Goal: Communication & Community: Share content

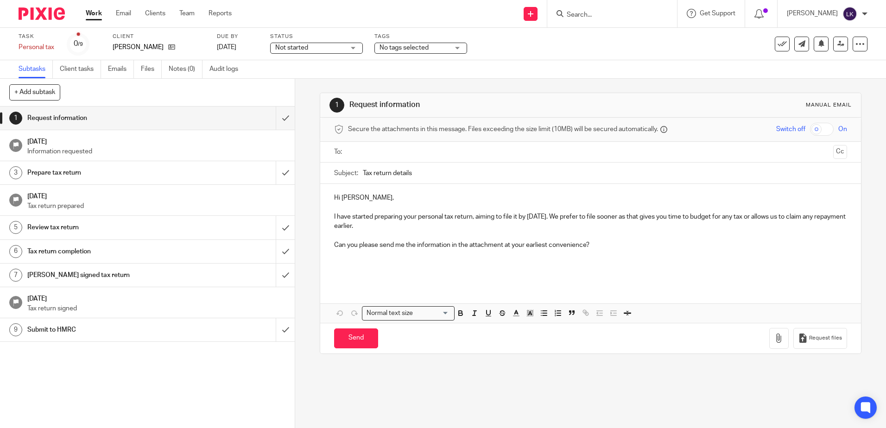
click at [28, 68] on link "Subtasks" at bounding box center [36, 69] width 34 height 18
click at [72, 68] on link "Client tasks" at bounding box center [80, 69] width 41 height 18
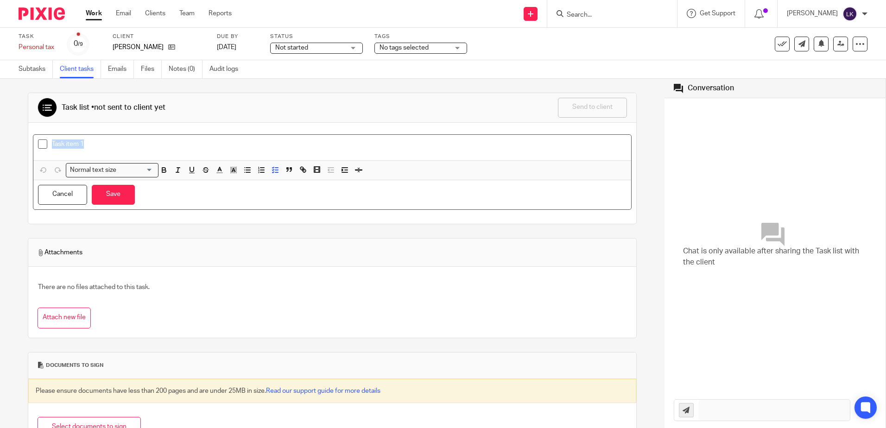
drag, startPoint x: 52, startPoint y: 141, endPoint x: 84, endPoint y: 142, distance: 32.0
click at [84, 142] on p "Task item 1" at bounding box center [339, 143] width 575 height 9
click at [120, 201] on button "Save" at bounding box center [113, 195] width 43 height 20
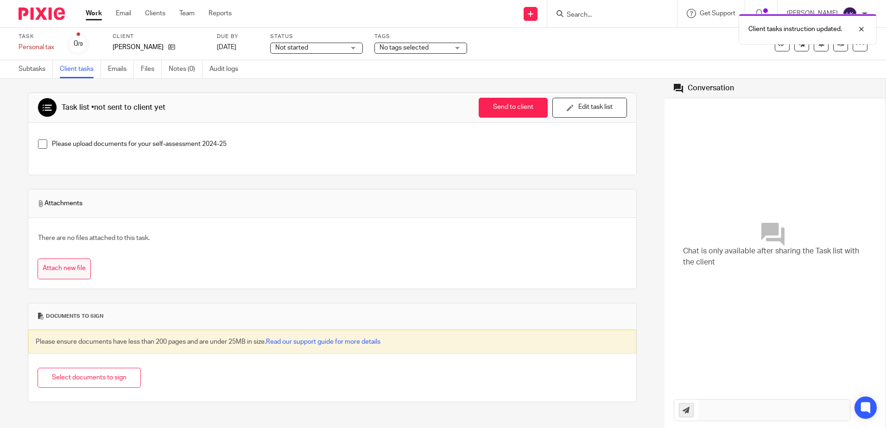
click at [56, 266] on button "Attach new file" at bounding box center [64, 269] width 53 height 21
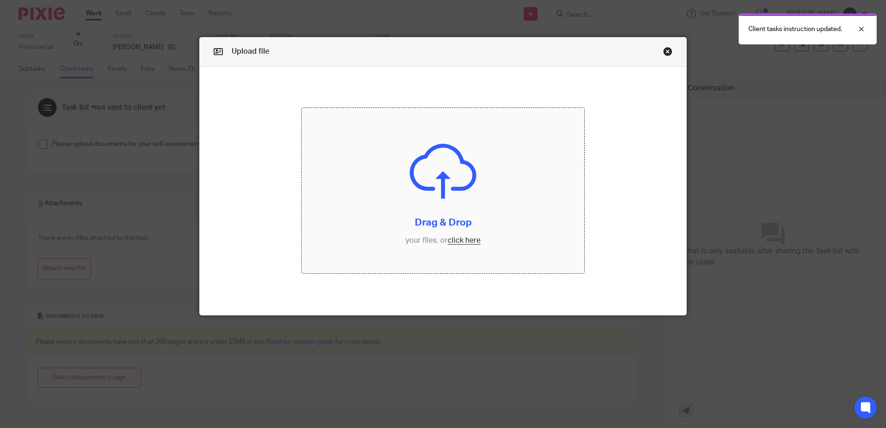
click at [463, 239] on input "file" at bounding box center [443, 190] width 283 height 165
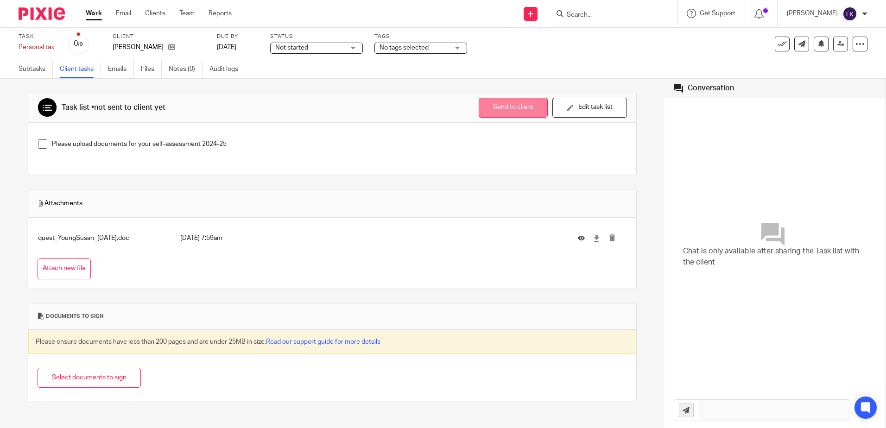
click at [499, 110] on button "Send to client" at bounding box center [513, 108] width 69 height 20
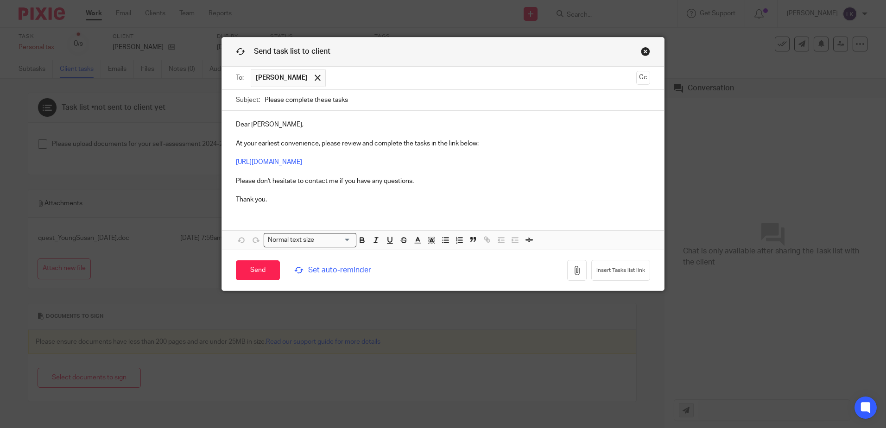
drag, startPoint x: 265, startPoint y: 100, endPoint x: 355, endPoint y: 102, distance: 89.5
click at [355, 102] on input "Please complete these tasks" at bounding box center [458, 100] width 386 height 21
type input "Personal tax 2024-25"
drag, startPoint x: 231, startPoint y: 143, endPoint x: 504, endPoint y: 149, distance: 272.5
click at [504, 149] on div "Dear [PERSON_NAME], At your earliest convenience, please review and complete th…" at bounding box center [443, 161] width 442 height 101
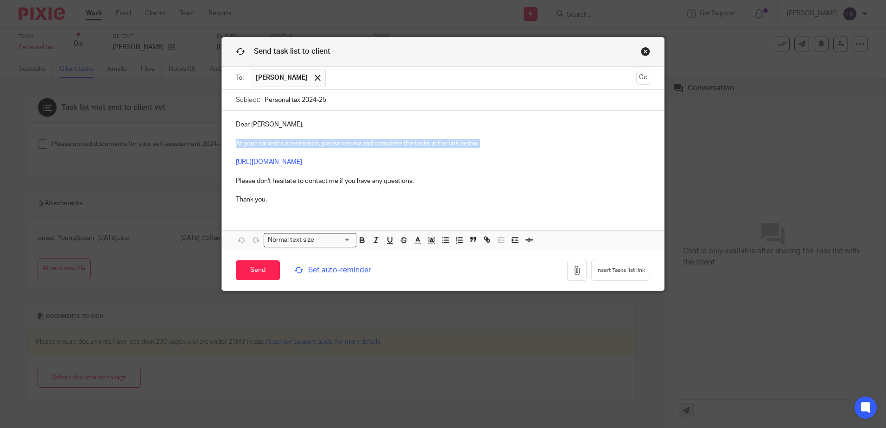
paste div
click at [279, 120] on div "Dear [PERSON_NAME], Please find attached personal tax questionnaire with figure…" at bounding box center [443, 161] width 442 height 101
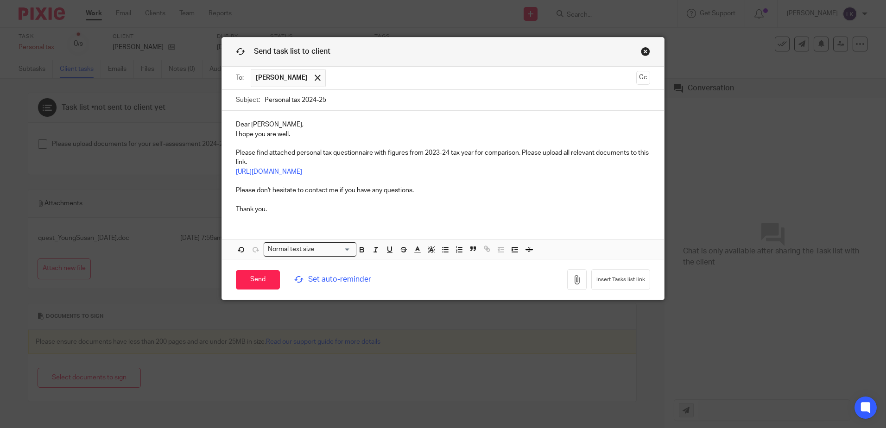
click at [259, 158] on p "I hope you are well. Please find attached personal tax questionnaire with figur…" at bounding box center [443, 172] width 414 height 84
click at [259, 159] on p "I hope you are well. Please find attached personal tax questionnaire with figur…" at bounding box center [443, 172] width 414 height 84
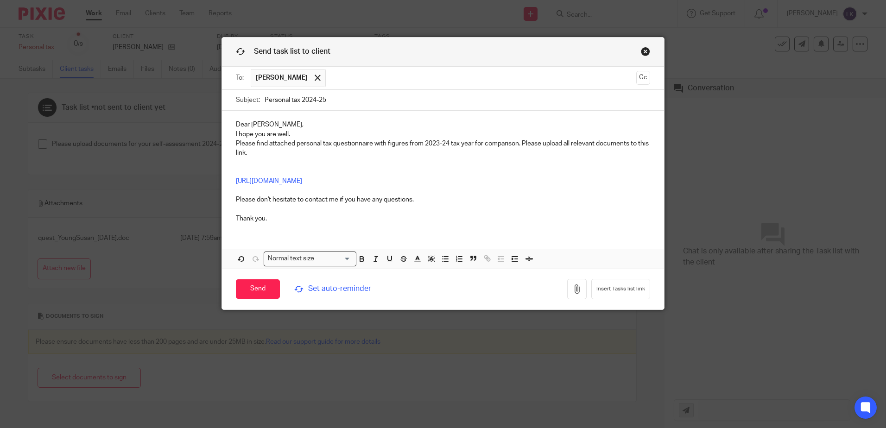
click at [517, 141] on p "I hope you are well. Please find attached personal tax questionnaire with figur…" at bounding box center [443, 144] width 414 height 28
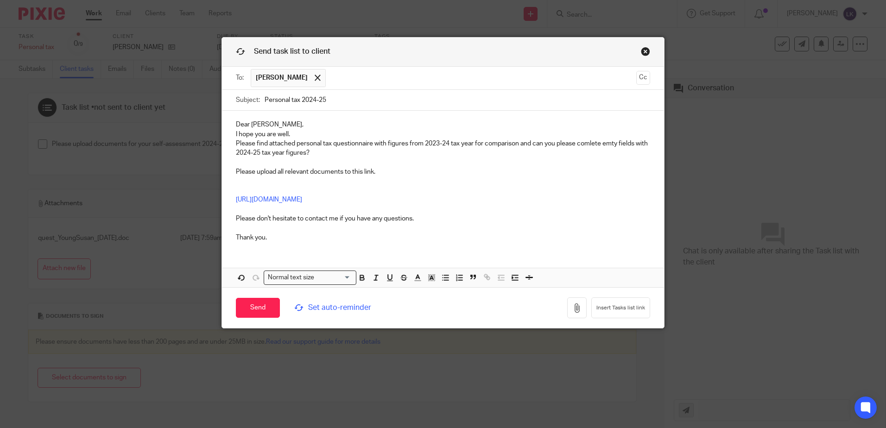
click at [236, 187] on p "[URL][DOMAIN_NAME] Please don't hesitate to contact me if you have any question…" at bounding box center [443, 214] width 414 height 57
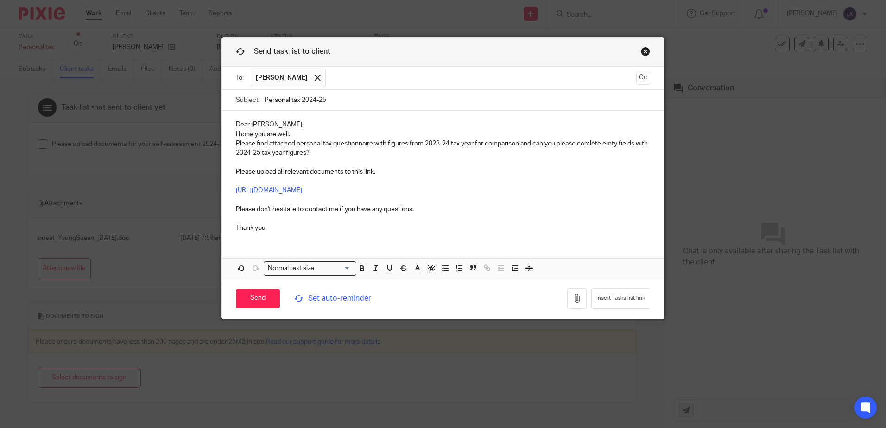
click at [589, 146] on p "I hope you are well. Please find attached personal tax questionnaire with figur…" at bounding box center [443, 144] width 414 height 28
click at [609, 140] on p "I hope you are well. Please find attached personal tax questionnaire with figur…" at bounding box center [443, 144] width 414 height 28
drag, startPoint x: 233, startPoint y: 207, endPoint x: 458, endPoint y: 214, distance: 225.3
click at [458, 214] on p "[URL][DOMAIN_NAME] Please don't hesitate to contact me if you have any question…" at bounding box center [443, 205] width 414 height 57
click at [271, 229] on p "[URL][DOMAIN_NAME] To access link, you will need Pixie password, which is hixso…" at bounding box center [443, 205] width 414 height 57
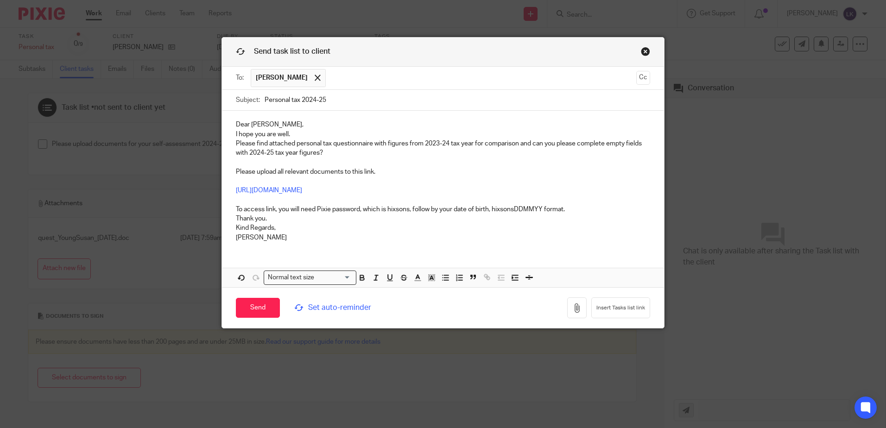
click at [572, 205] on p "[URL][DOMAIN_NAME] To access link, you will need Pixie password, which is hixso…" at bounding box center [443, 200] width 414 height 47
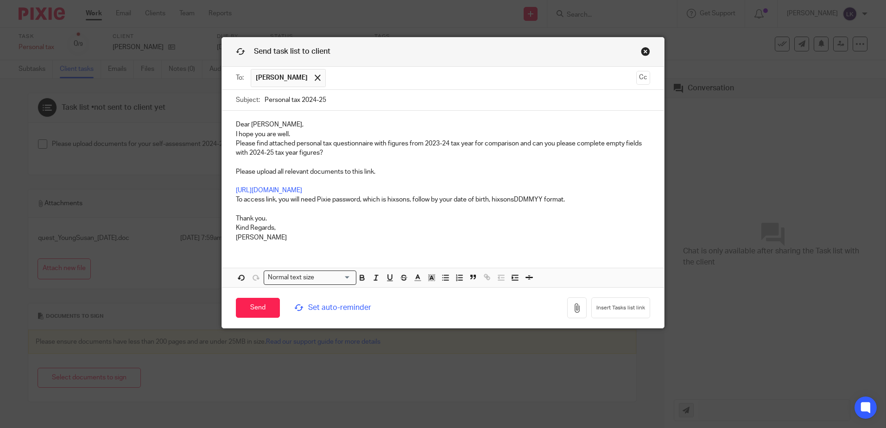
click at [268, 218] on p "Thank you." at bounding box center [443, 214] width 414 height 19
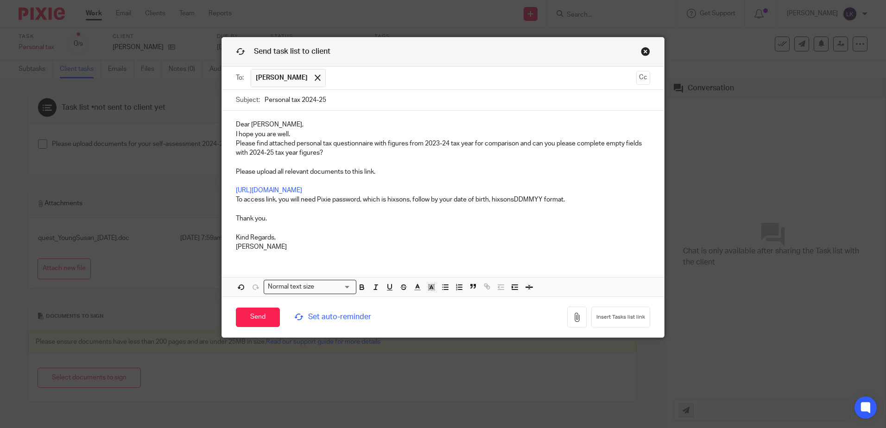
click at [291, 134] on p "I hope you are well. Please find attached personal tax questionnaire with figur…" at bounding box center [443, 144] width 414 height 28
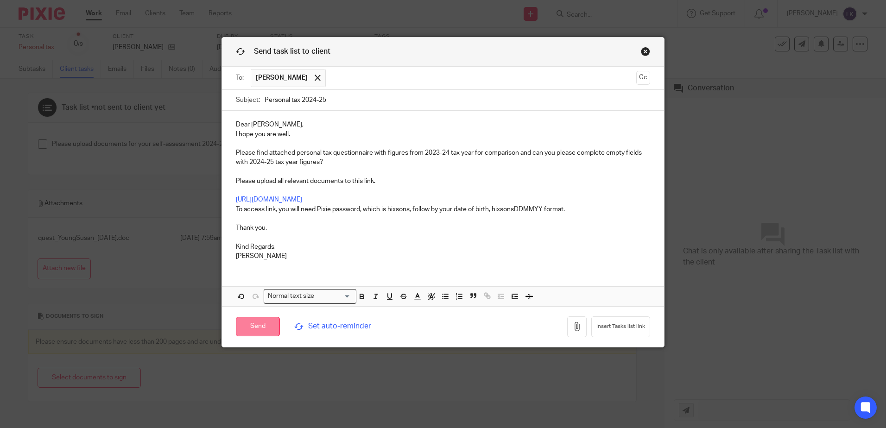
click at [256, 325] on input "Send" at bounding box center [258, 327] width 44 height 20
